Goal: Information Seeking & Learning: Learn about a topic

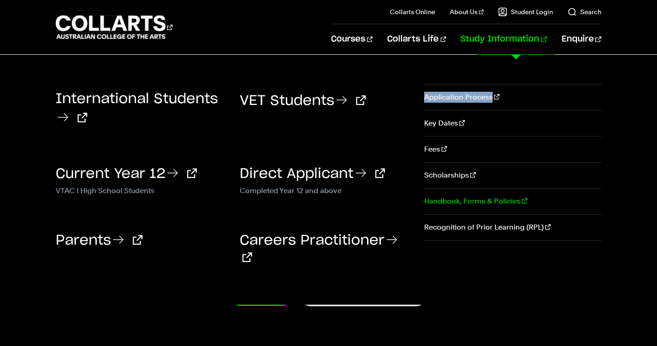
scroll to position [14, 0]
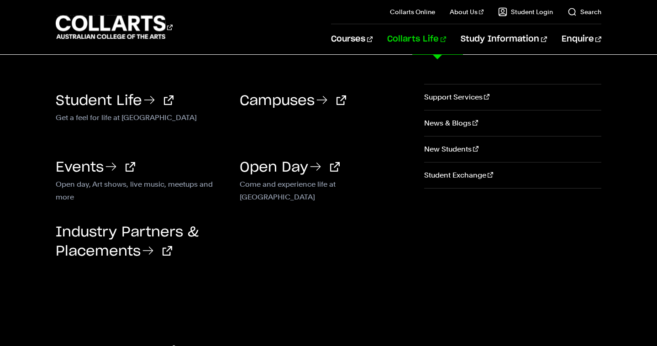
click at [445, 42] on link "Collarts Life" at bounding box center [416, 39] width 59 height 30
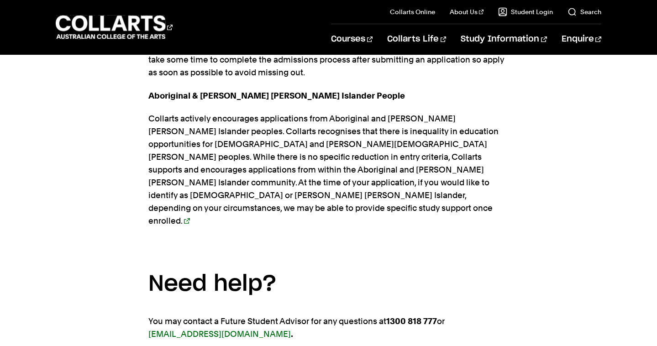
scroll to position [1801, 0]
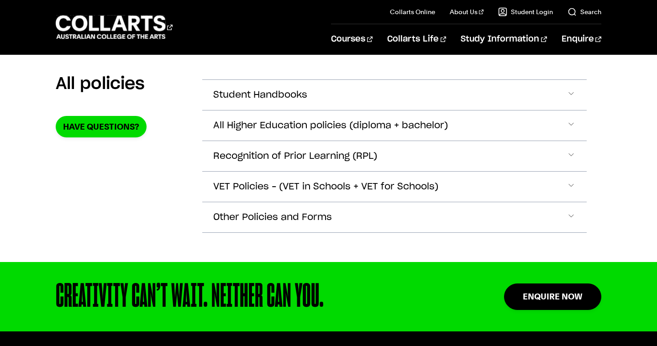
scroll to position [173, 0]
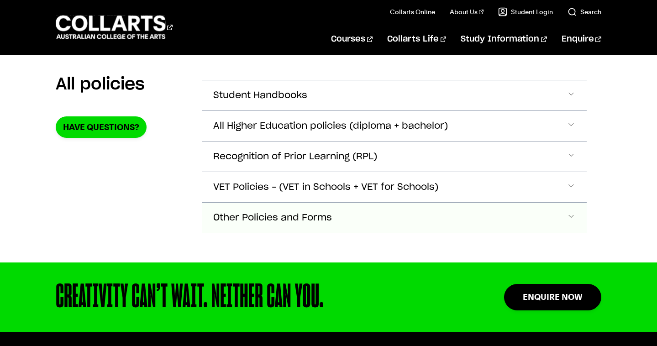
click at [573, 218] on span "Accordion Section" at bounding box center [571, 218] width 9 height 12
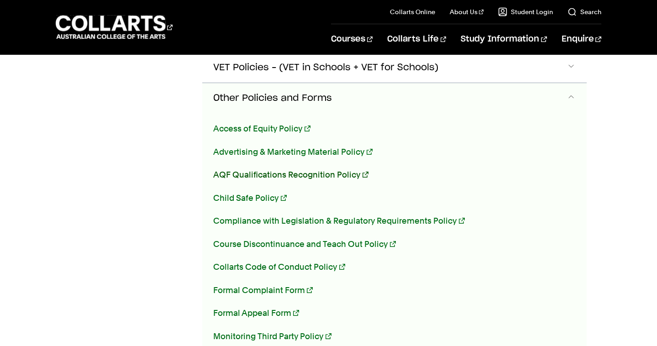
scroll to position [250, 0]
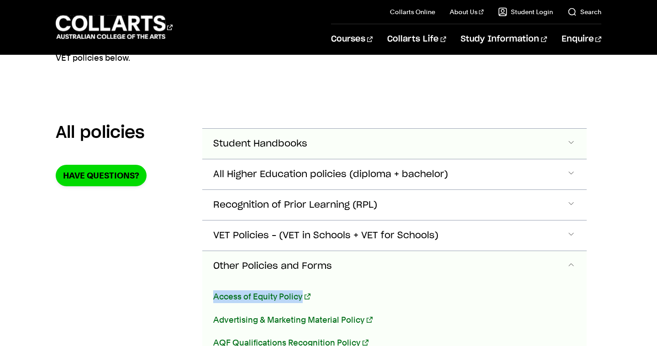
click at [567, 140] on span "Accordion Section" at bounding box center [571, 144] width 9 height 12
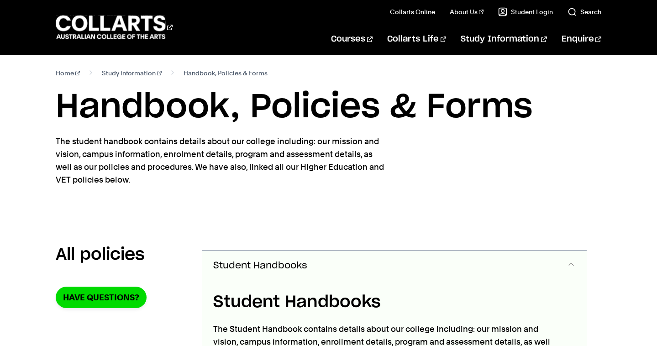
scroll to position [0, 0]
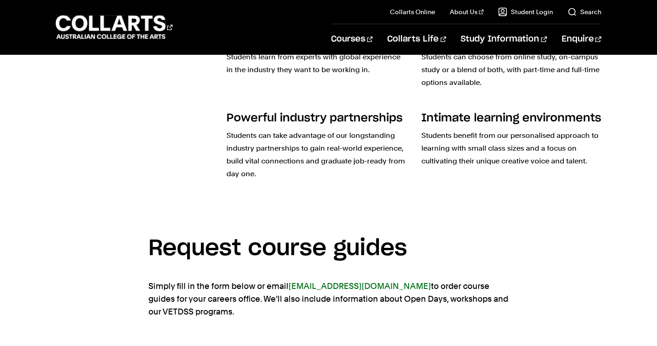
scroll to position [569, 0]
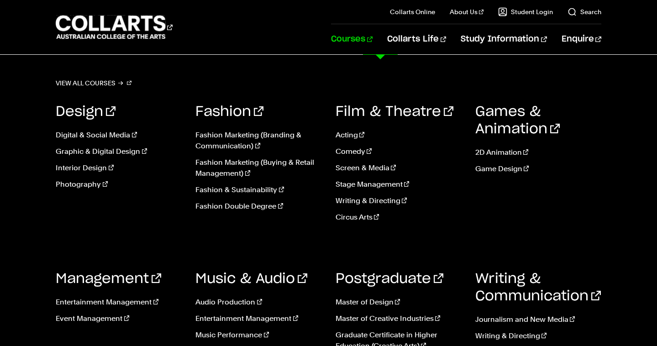
scroll to position [220, 0]
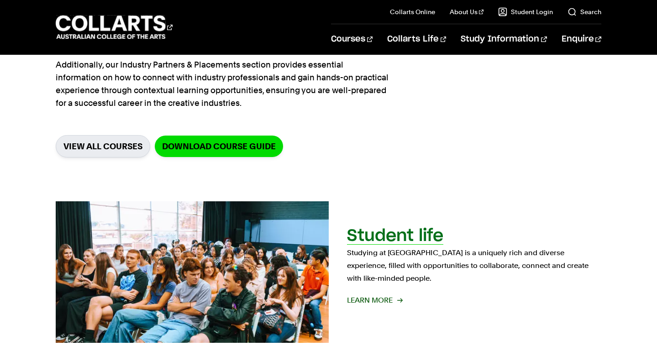
click at [419, 297] on div "Student life Studying at Collarts is a uniquely rich and diverse experience, fi…" at bounding box center [474, 272] width 254 height 87
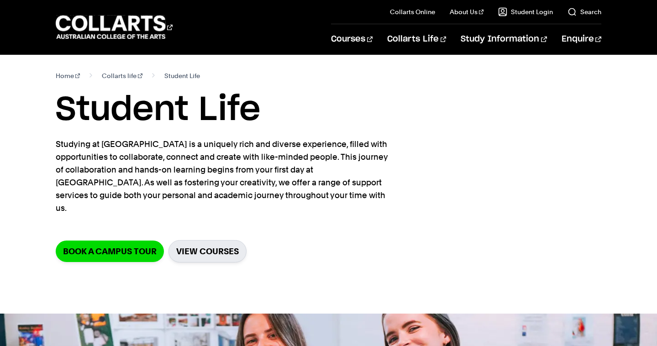
click at [576, 79] on nav "Home Collarts life Student Life" at bounding box center [328, 75] width 545 height 13
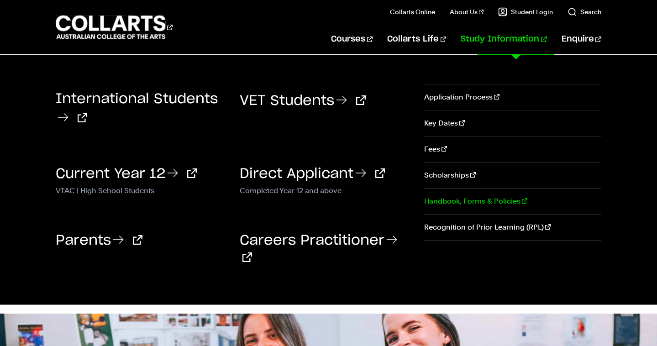
click at [488, 206] on link "Handbook, Forms & Policies" at bounding box center [512, 202] width 177 height 26
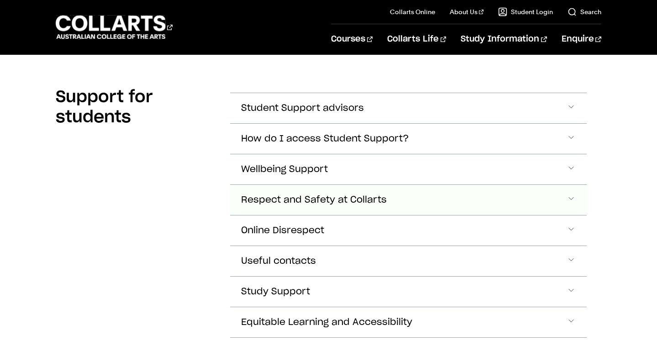
scroll to position [235, 0]
click at [576, 137] on button "How do I access Student Support?" at bounding box center [408, 138] width 356 height 30
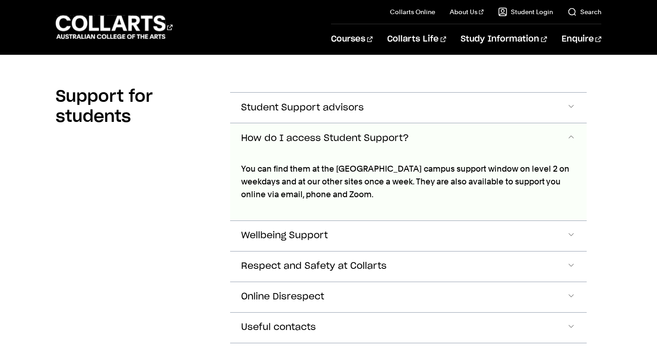
scroll to position [276, 0]
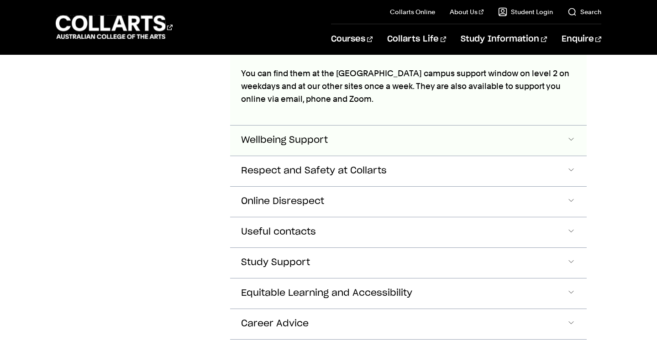
click at [575, 135] on span "Accordion Section" at bounding box center [571, 141] width 9 height 12
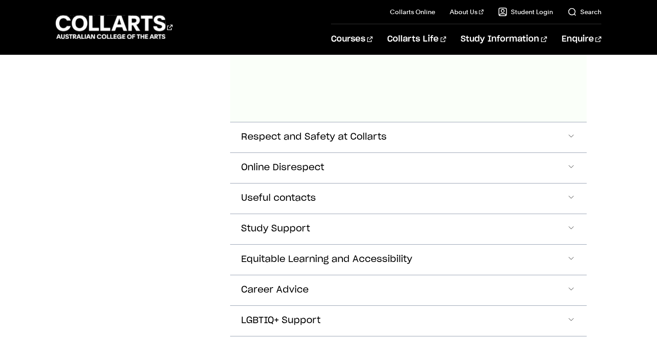
scroll to position [1534, 0]
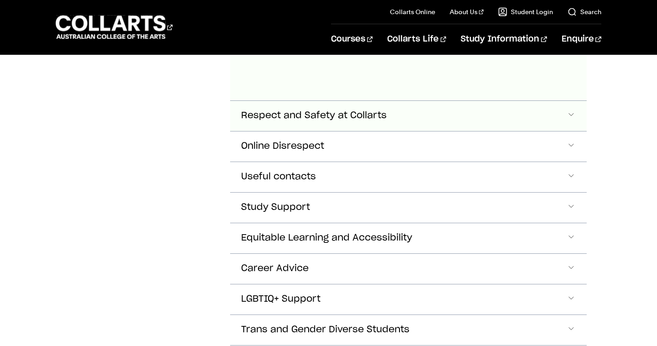
click at [572, 117] on span "Accordion Section" at bounding box center [571, 116] width 9 height 12
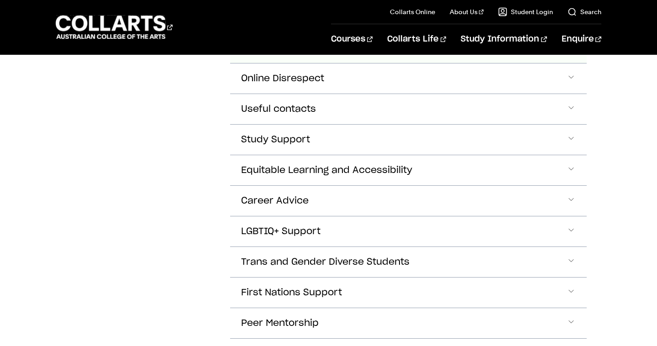
scroll to position [3238, 0]
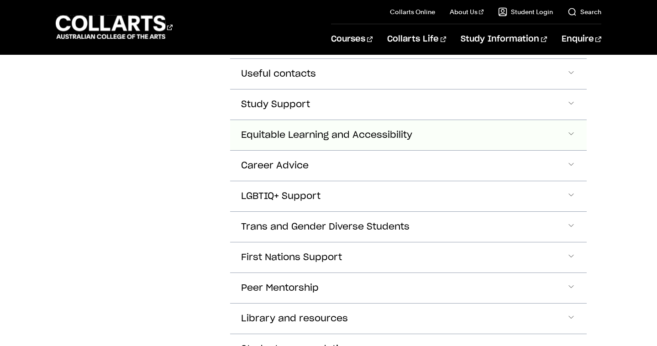
click at [575, 141] on span "Accordion Section" at bounding box center [571, 135] width 9 height 12
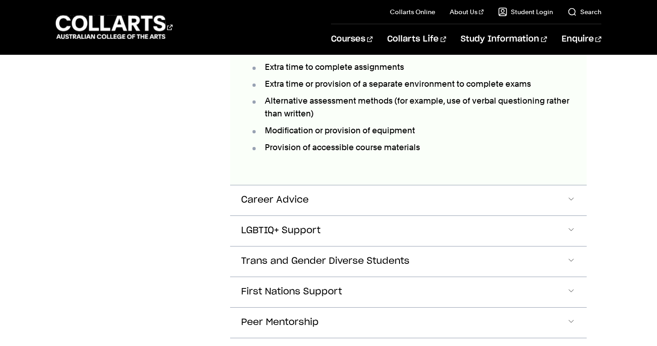
scroll to position [3419, 0]
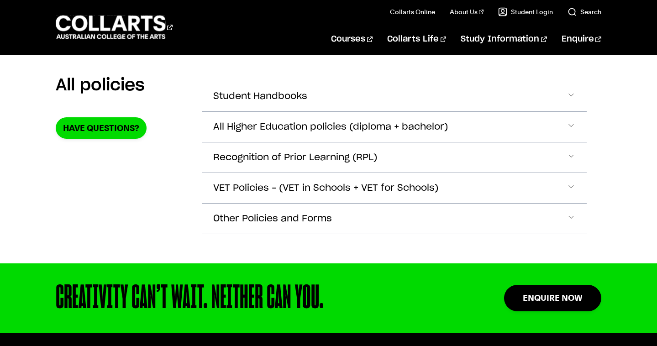
scroll to position [179, 0]
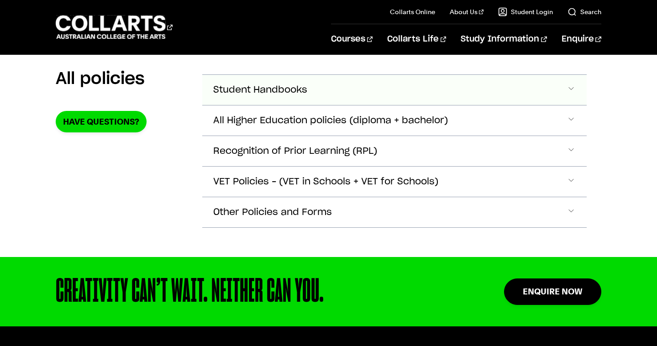
click at [572, 90] on span "Accordion Section" at bounding box center [571, 90] width 9 height 12
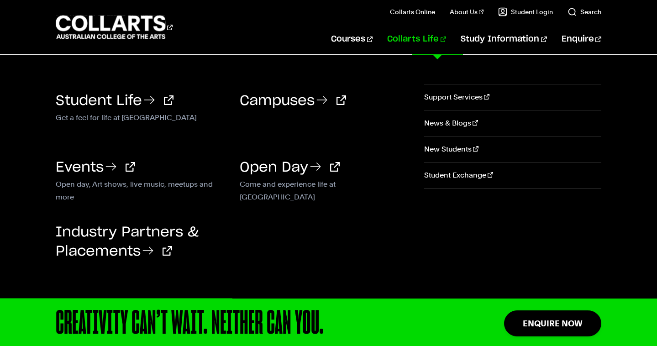
scroll to position [340, 0]
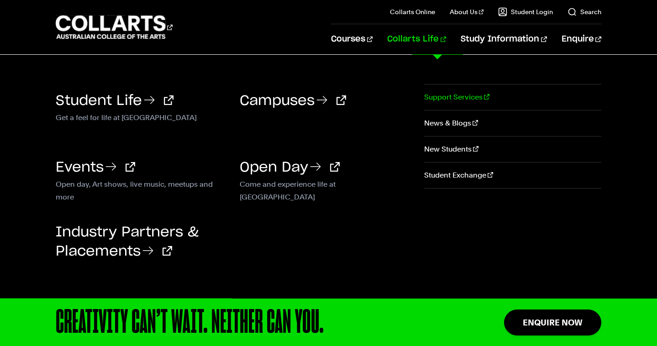
click at [443, 100] on link "Support Services" at bounding box center [512, 98] width 177 height 26
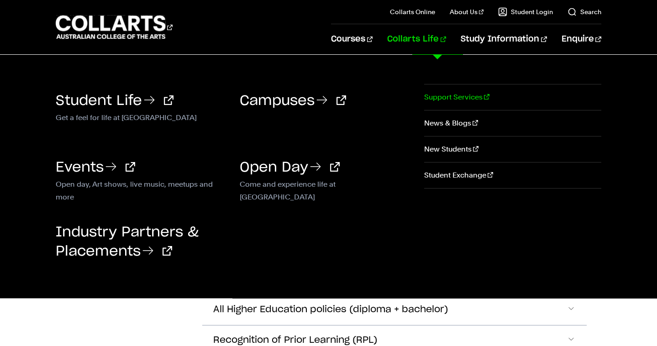
scroll to position [0, 0]
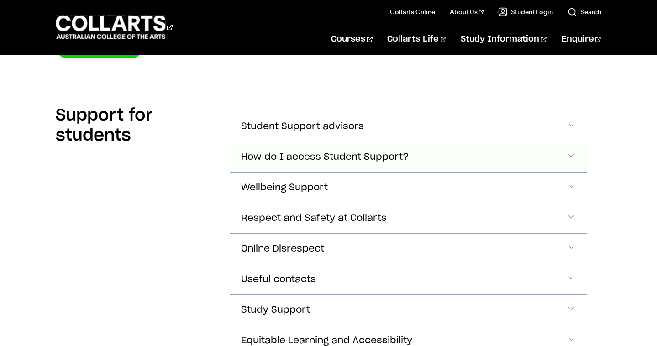
scroll to position [251, 0]
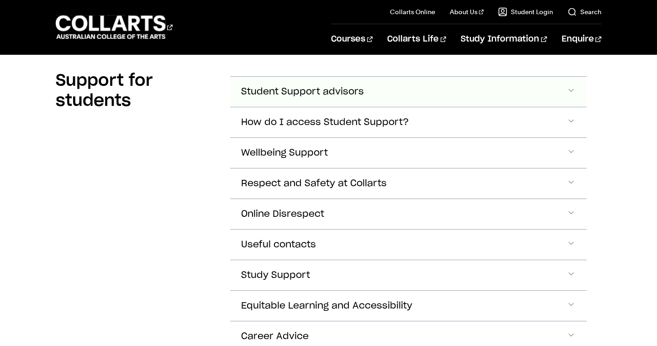
click at [573, 85] on button "Student Support advisors" at bounding box center [408, 92] width 356 height 30
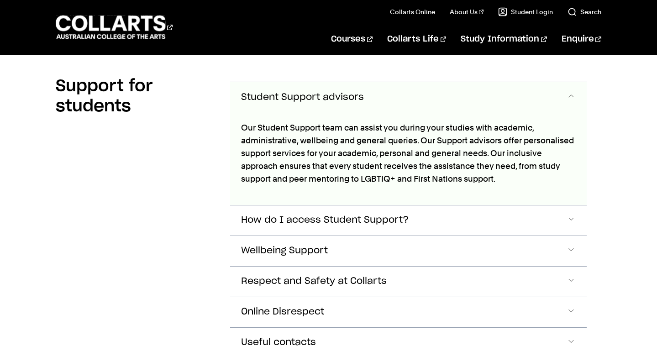
click at [573, 85] on button "Student Support advisors" at bounding box center [408, 97] width 356 height 30
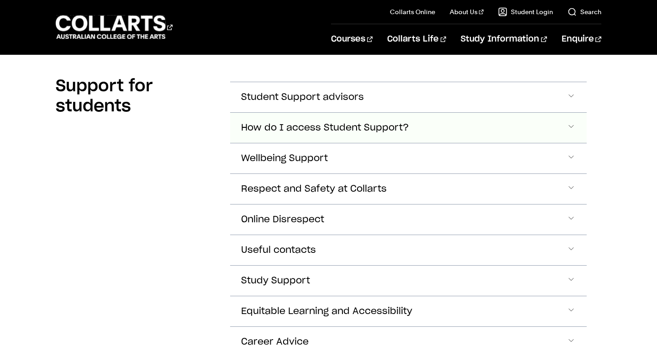
click at [573, 130] on span "Accordion Section" at bounding box center [571, 128] width 9 height 12
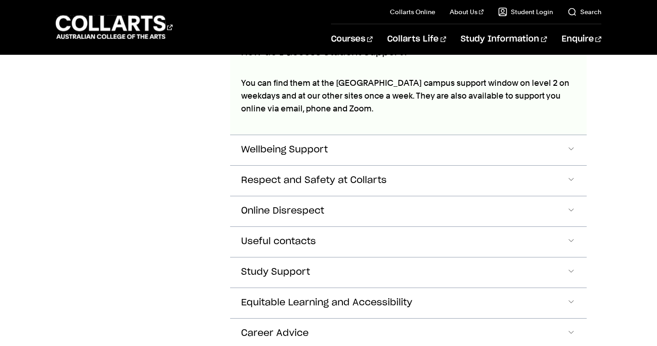
scroll to position [330, 0]
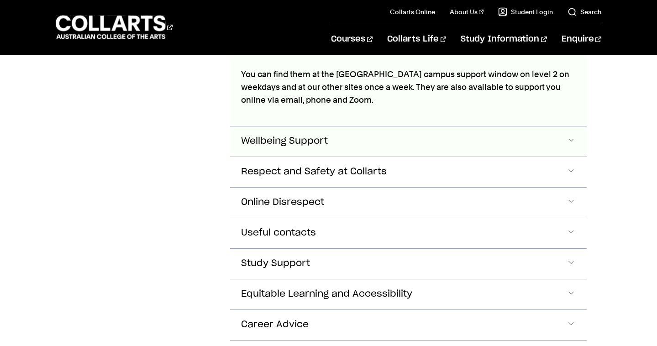
click at [570, 138] on span "Accordion Section" at bounding box center [571, 142] width 9 height 12
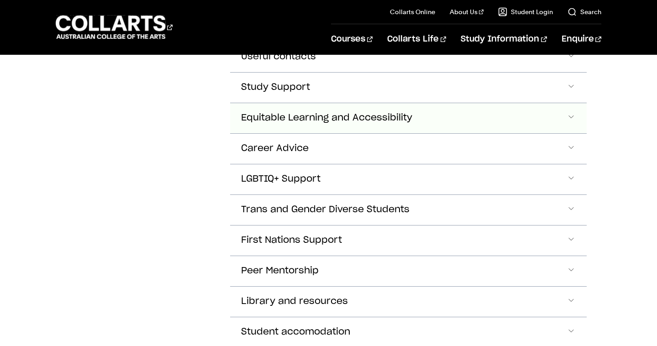
click at [570, 116] on span "Accordion Section" at bounding box center [571, 118] width 9 height 12
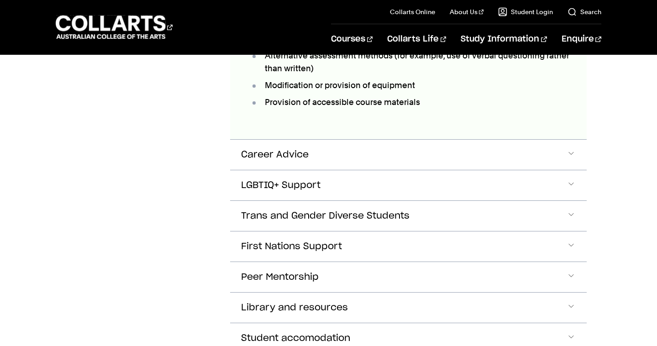
scroll to position [2081, 0]
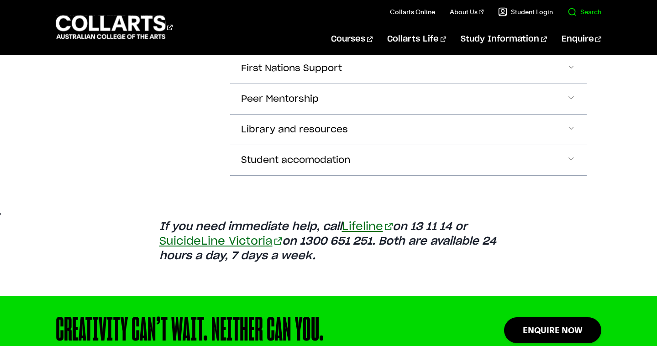
click at [586, 13] on link "Search" at bounding box center [585, 11] width 34 height 9
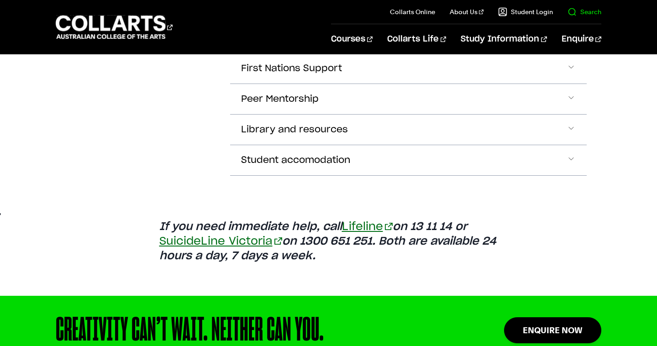
scroll to position [0, 0]
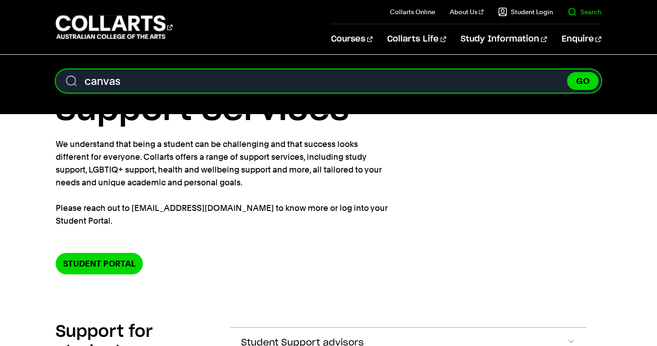
type input "canvas"
click at [567, 72] on button "GO" at bounding box center [583, 81] width 32 height 18
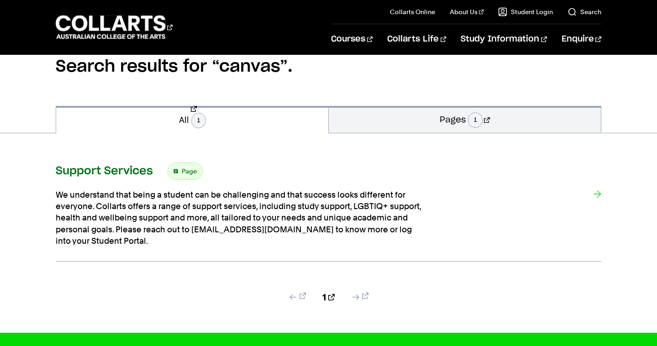
scroll to position [87, 0]
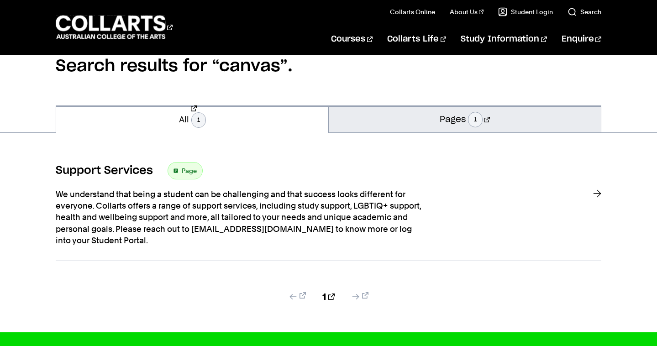
click at [413, 114] on link "Pages 1" at bounding box center [465, 119] width 272 height 27
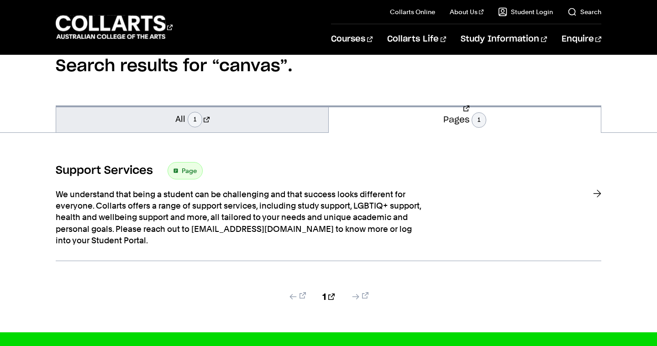
click at [190, 115] on link "All 1" at bounding box center [192, 119] width 272 height 27
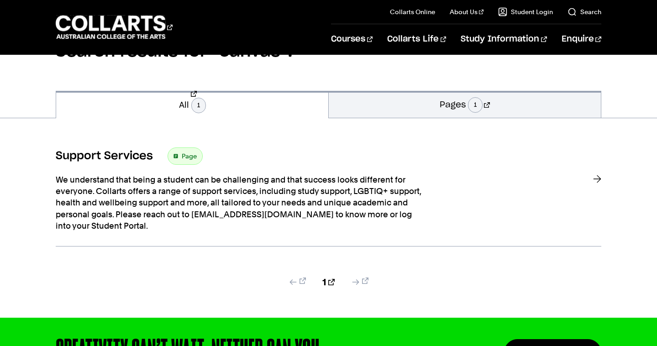
click at [351, 282] on link at bounding box center [359, 282] width 17 height 9
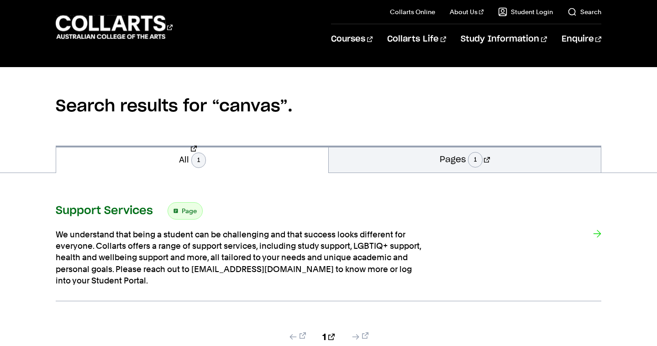
scroll to position [46, 0]
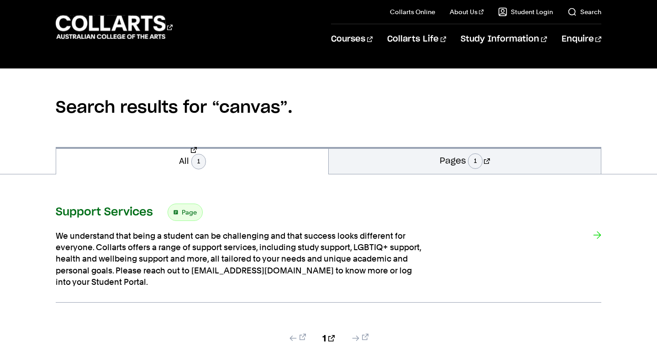
click at [205, 238] on p "We understand that being a student can be challenging and that success looks di…" at bounding box center [238, 259] width 365 height 58
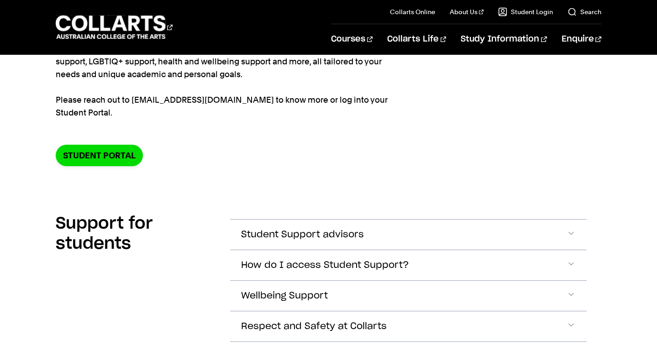
scroll to position [188, 0]
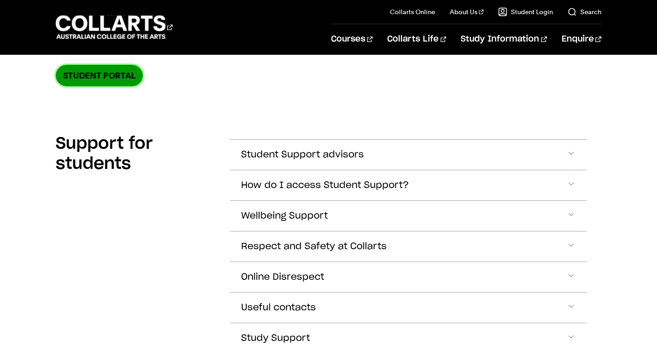
click at [126, 80] on link "Student Portal" at bounding box center [99, 75] width 87 height 21
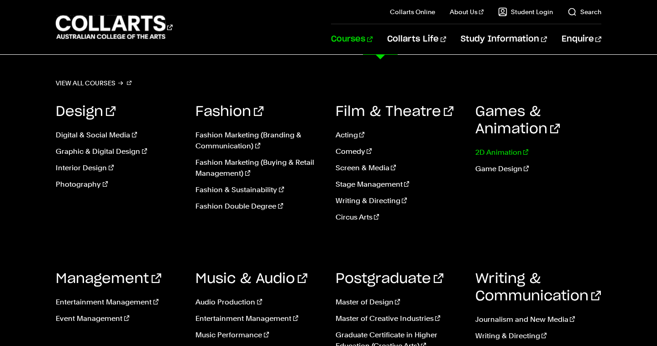
scroll to position [530, 0]
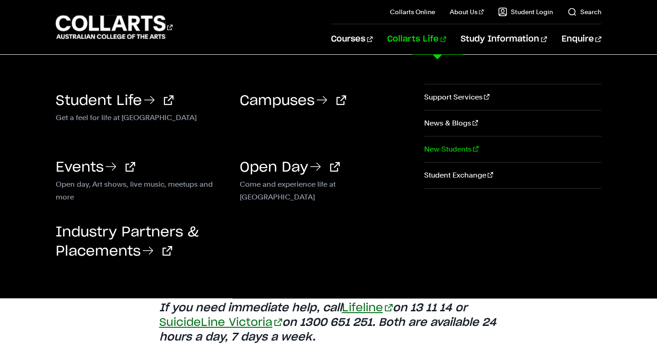
click at [472, 153] on link "New Students" at bounding box center [512, 150] width 177 height 26
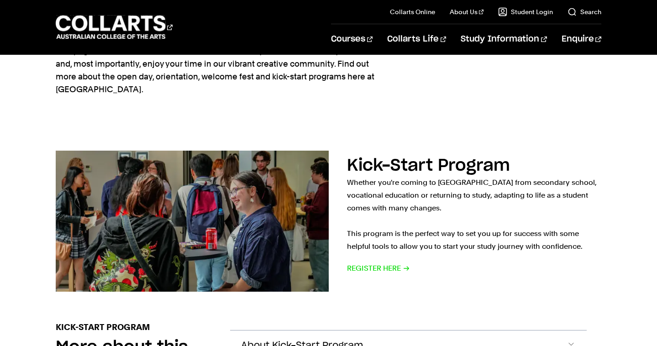
scroll to position [177, 0]
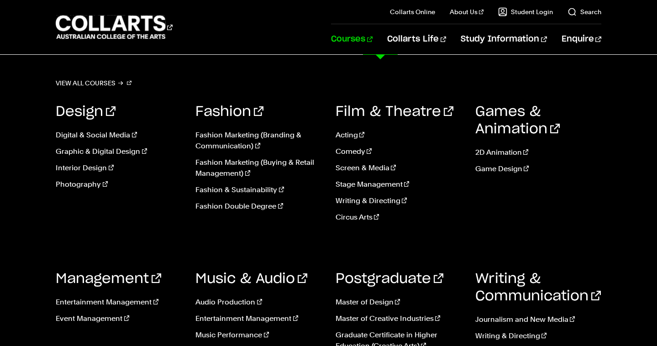
scroll to position [4, 0]
click at [124, 153] on link "Graphic & Digital Design" at bounding box center [119, 151] width 126 height 11
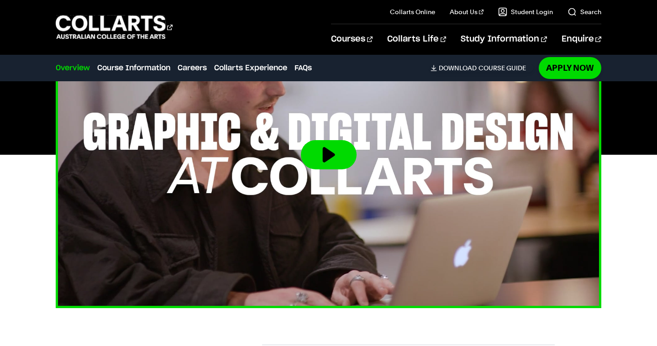
scroll to position [383, 0]
